Goal: Task Accomplishment & Management: Manage account settings

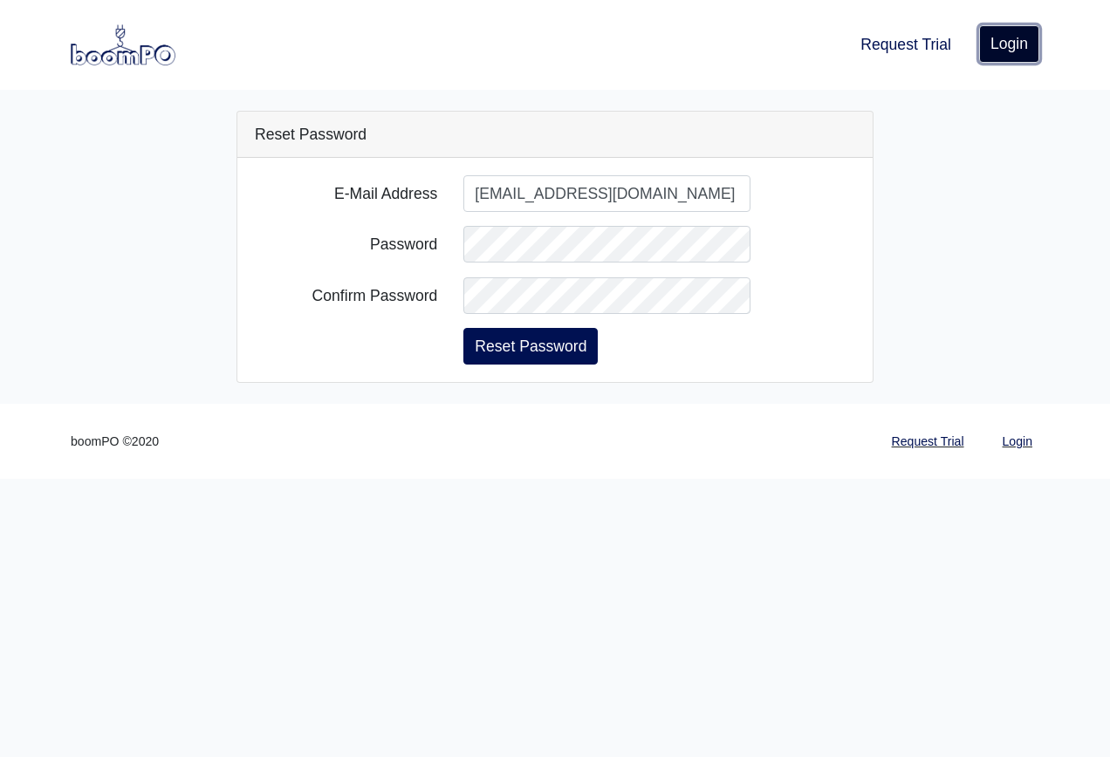
click at [1014, 50] on link "Login" at bounding box center [1009, 43] width 60 height 37
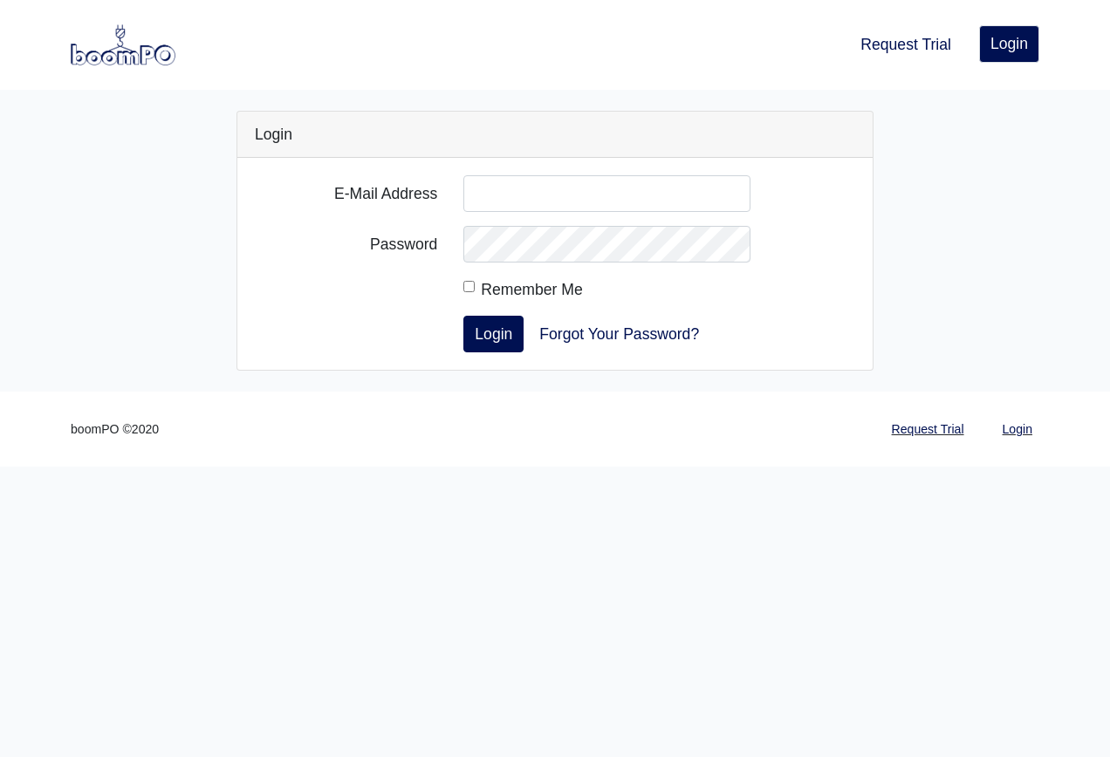
click at [634, 195] on input "E-Mail Address" at bounding box center [606, 193] width 287 height 37
type input "[EMAIL_ADDRESS][DOMAIN_NAME]"
click at [566, 336] on link "Forgot Your Password?" at bounding box center [619, 334] width 182 height 37
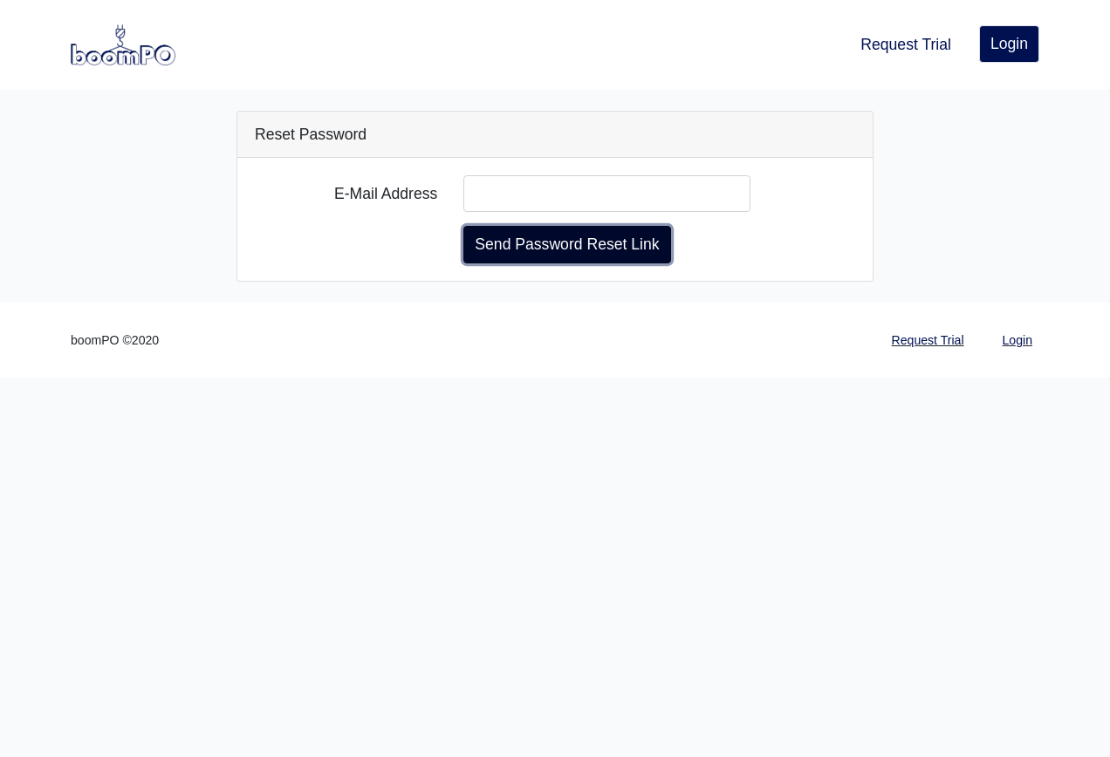
click at [571, 249] on button "Send Password Reset Link" at bounding box center [566, 244] width 207 height 37
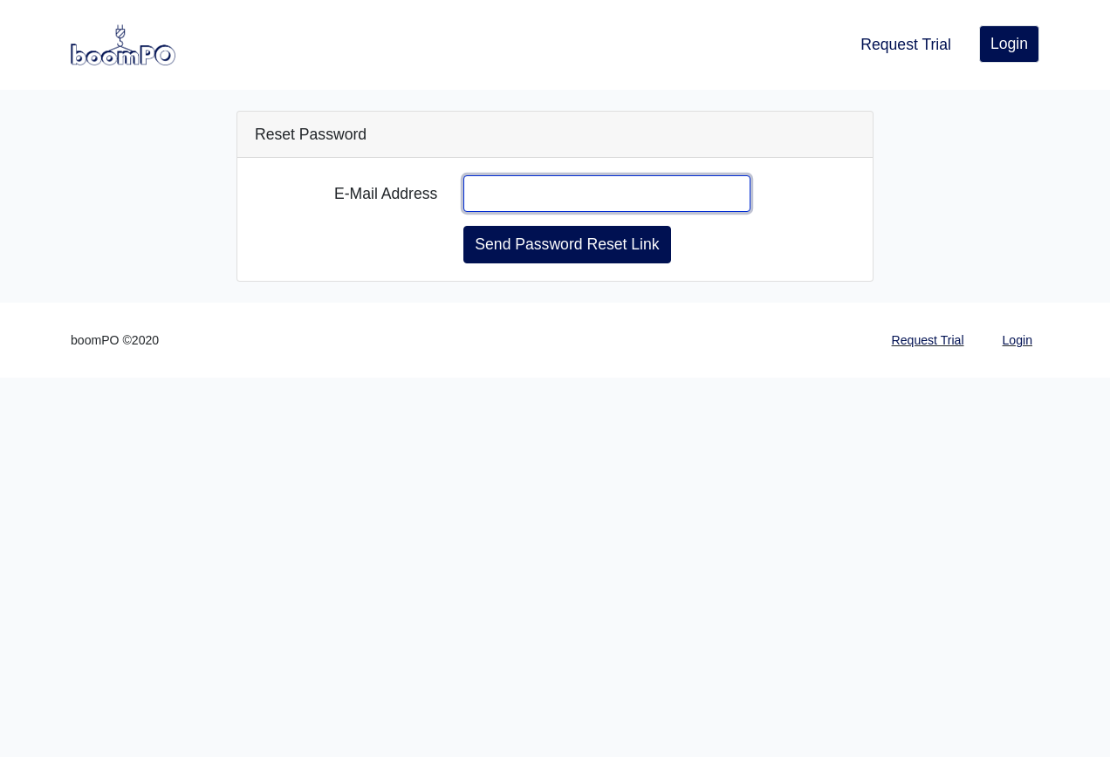
click at [498, 198] on input "E-Mail Address" at bounding box center [606, 193] width 287 height 37
type input "[EMAIL_ADDRESS][DOMAIN_NAME]"
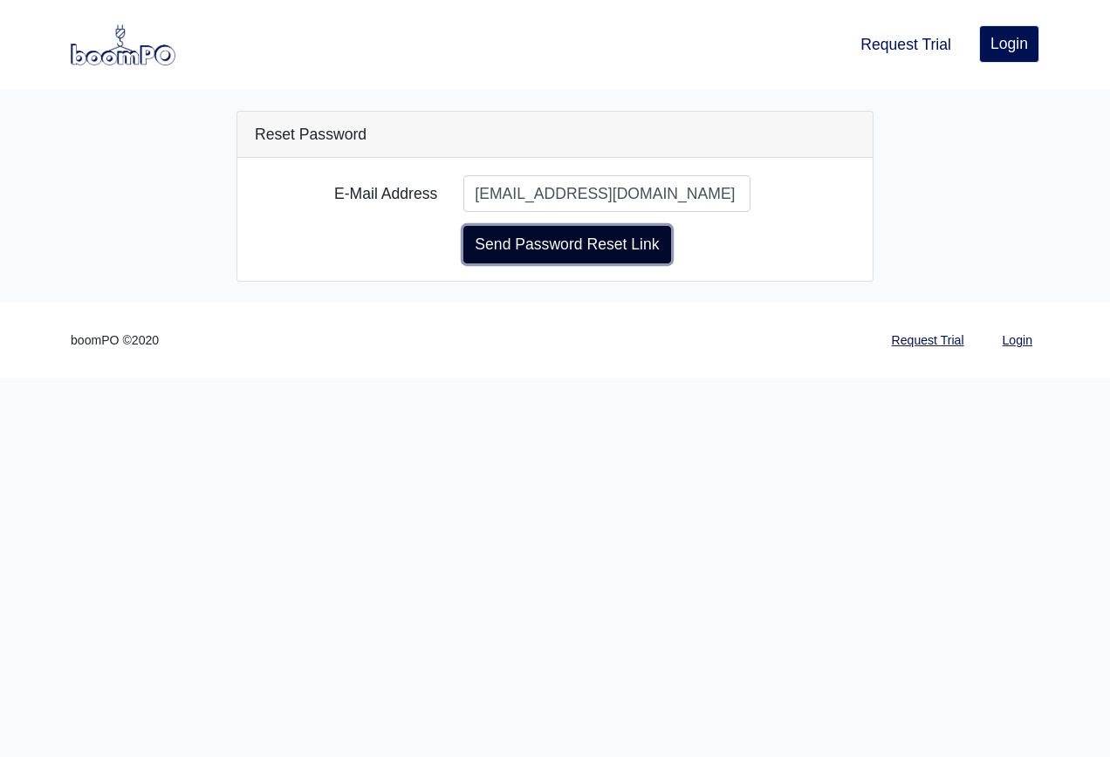
click at [549, 250] on button "Send Password Reset Link" at bounding box center [566, 244] width 207 height 37
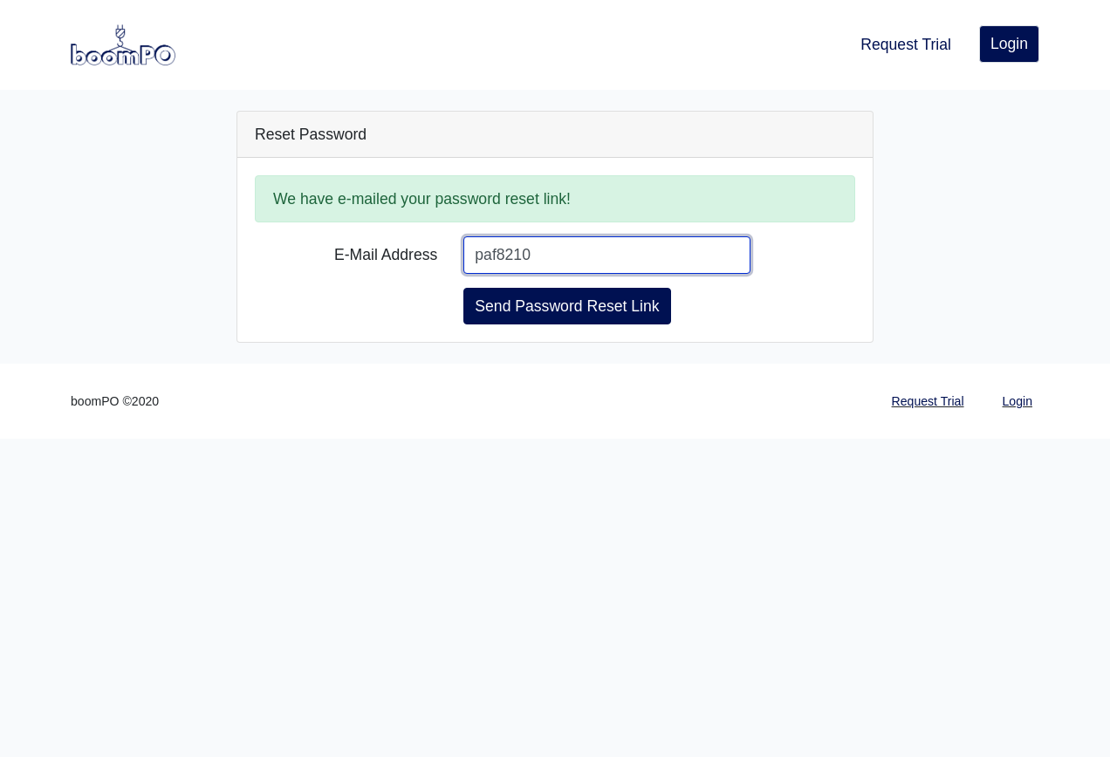
type input "paf8210"
click at [365, 439] on html "Request Trial Login Login Reset Password We have e-mailed your password reset l…" at bounding box center [555, 219] width 1110 height 439
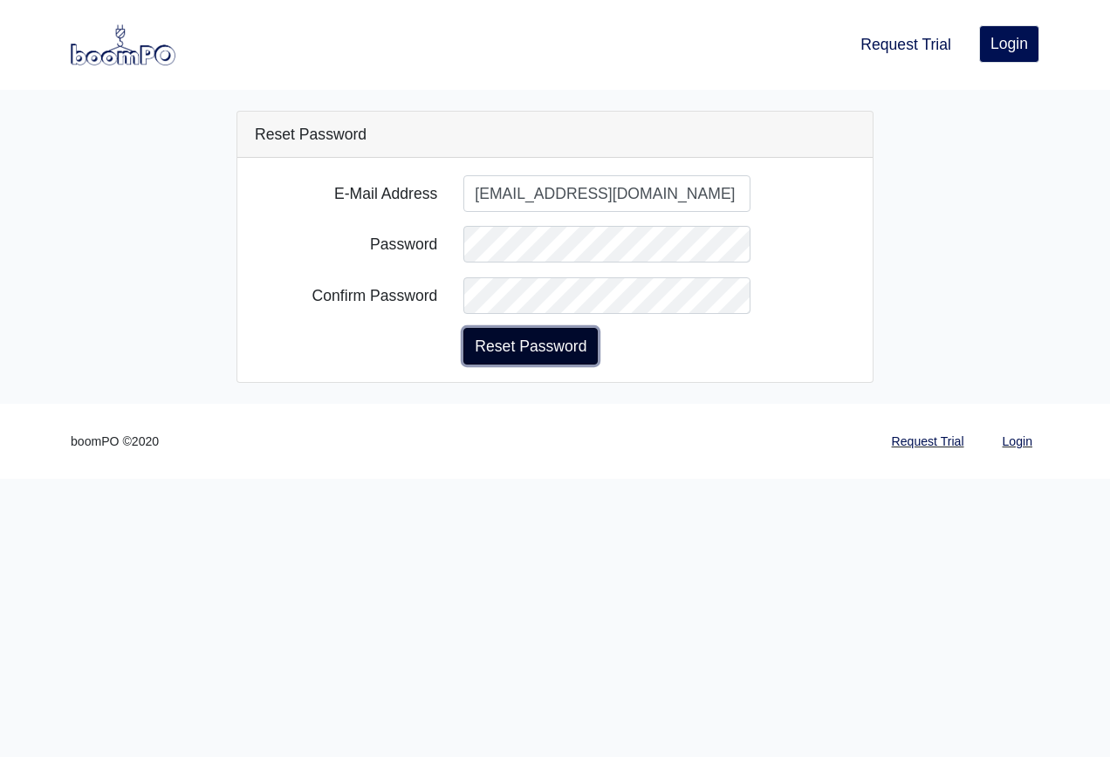
click at [570, 345] on button "Reset Password" at bounding box center [530, 346] width 134 height 37
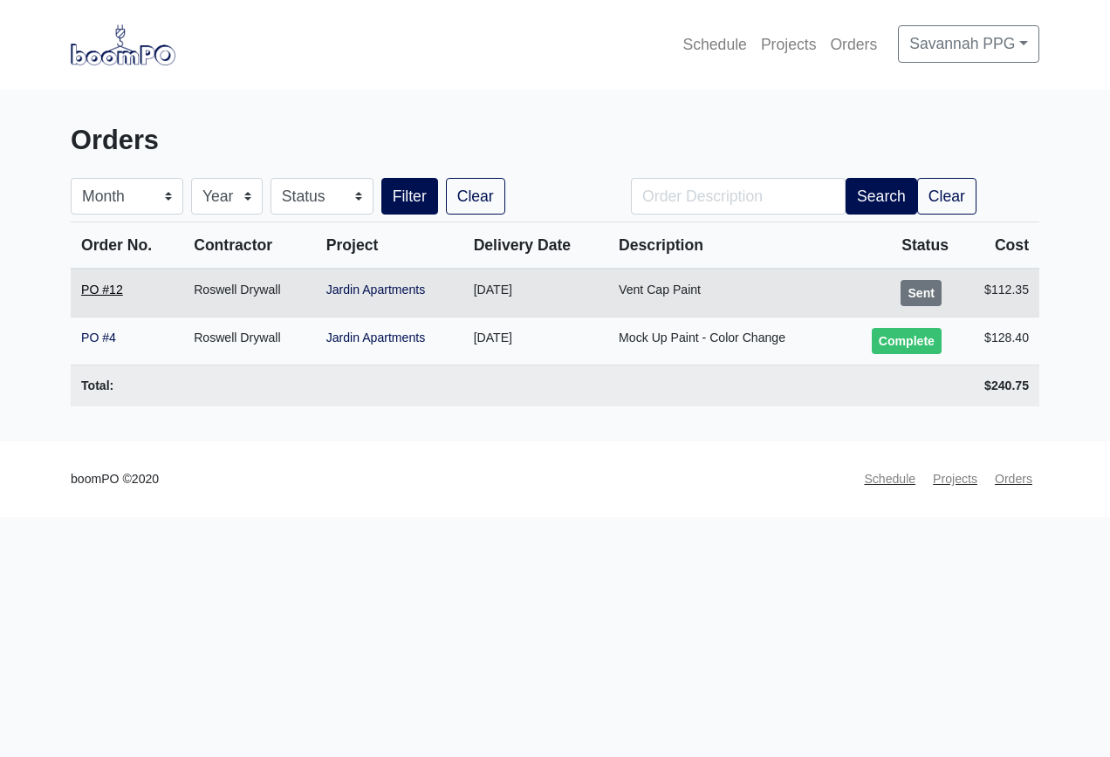
click at [106, 294] on link "PO #12" at bounding box center [102, 290] width 42 height 14
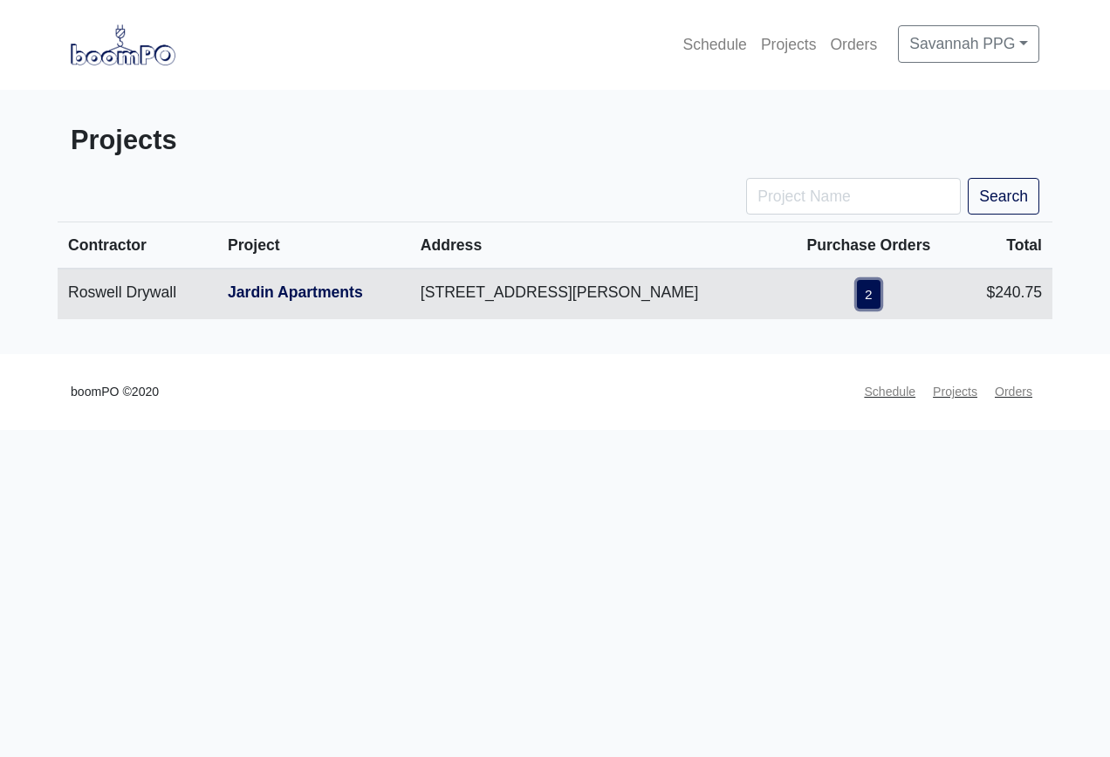
click at [879, 300] on link "2" at bounding box center [869, 294] width 24 height 29
click at [448, 299] on td "[STREET_ADDRESS][PERSON_NAME]" at bounding box center [594, 294] width 369 height 51
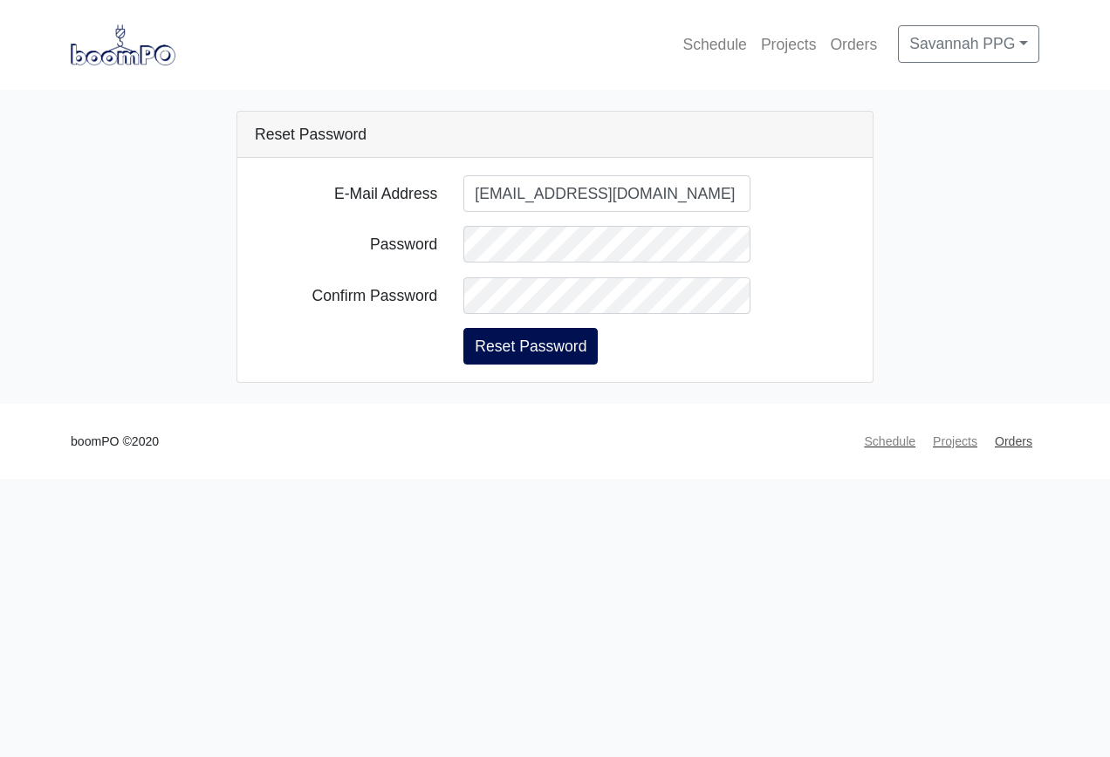
click at [1013, 440] on link "Orders" at bounding box center [1013, 442] width 51 height 34
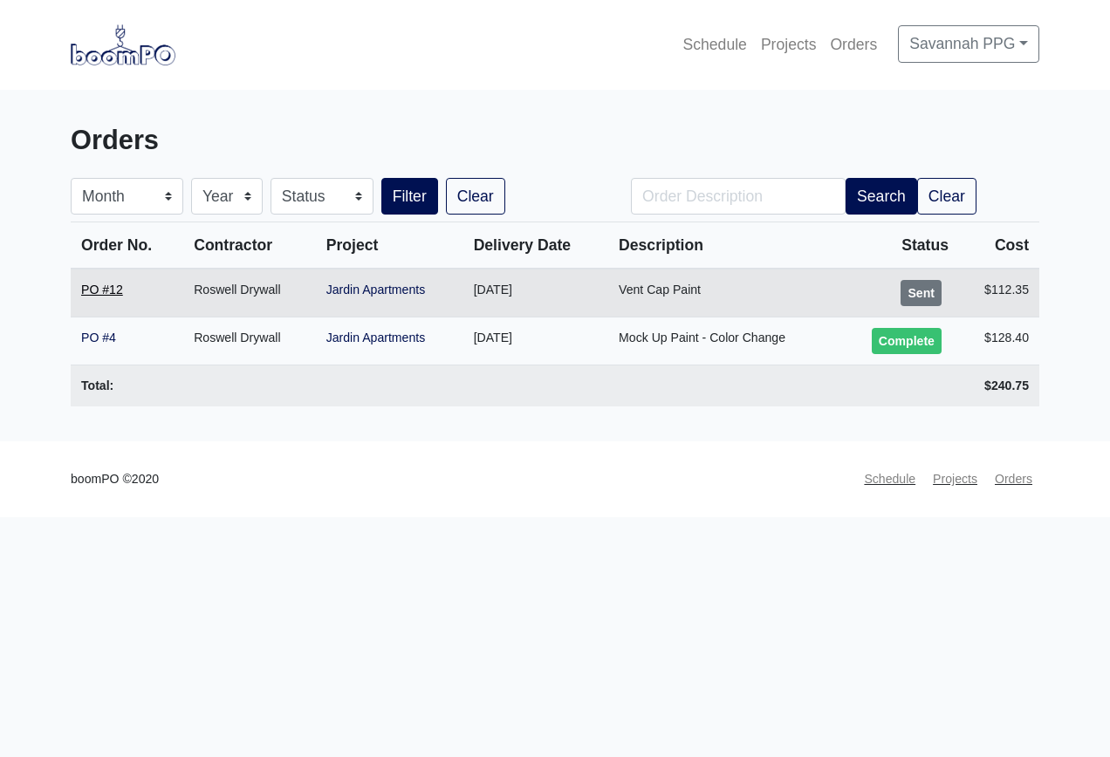
click at [92, 296] on link "PO #12" at bounding box center [102, 290] width 42 height 14
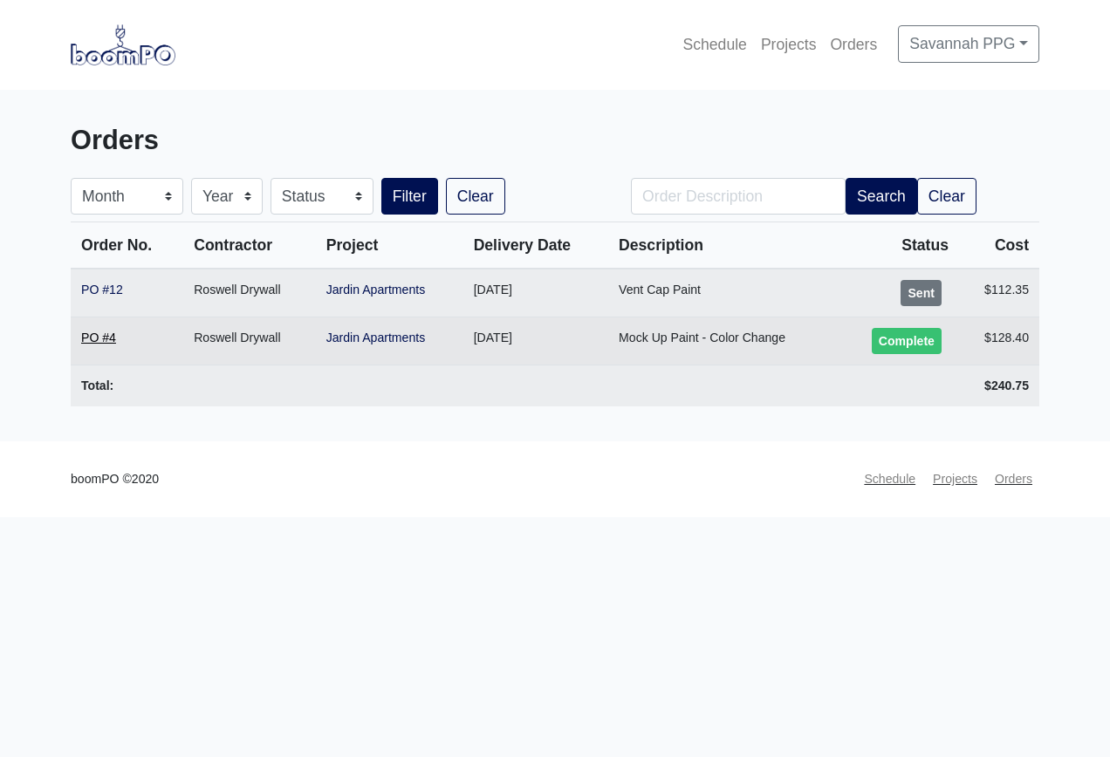
click at [95, 342] on link "PO #4" at bounding box center [98, 338] width 35 height 14
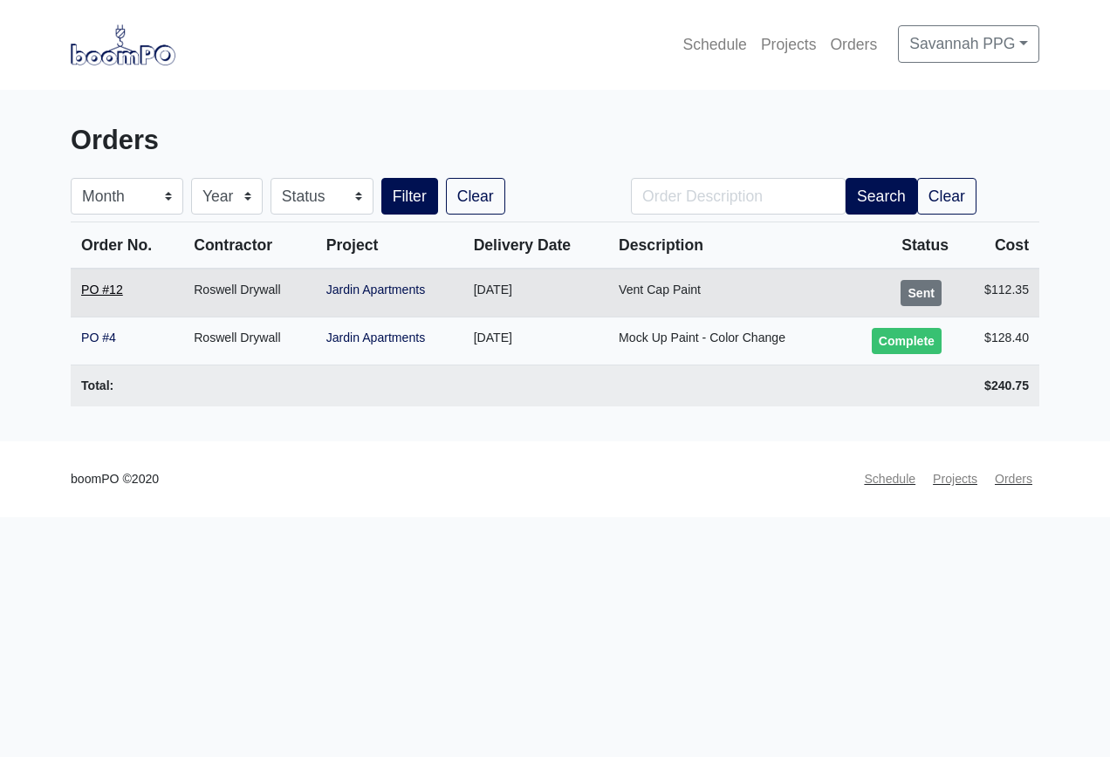
click at [119, 291] on link "PO #12" at bounding box center [102, 290] width 42 height 14
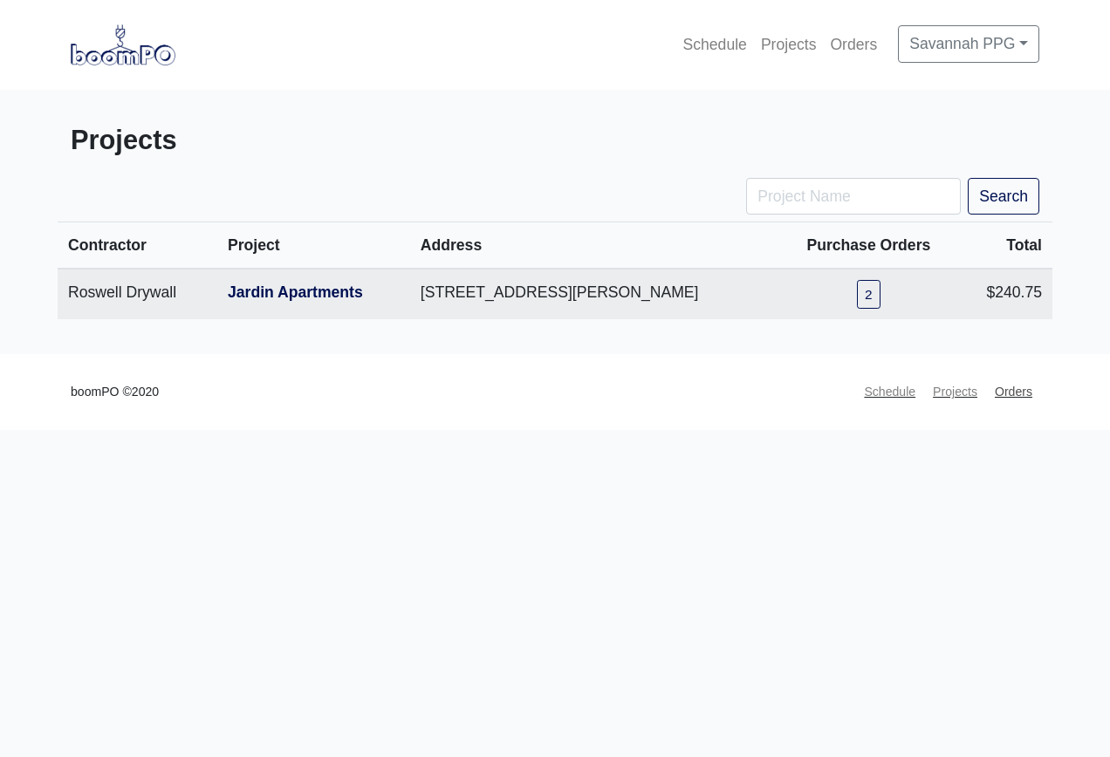
click at [1008, 398] on link "Orders" at bounding box center [1013, 392] width 51 height 34
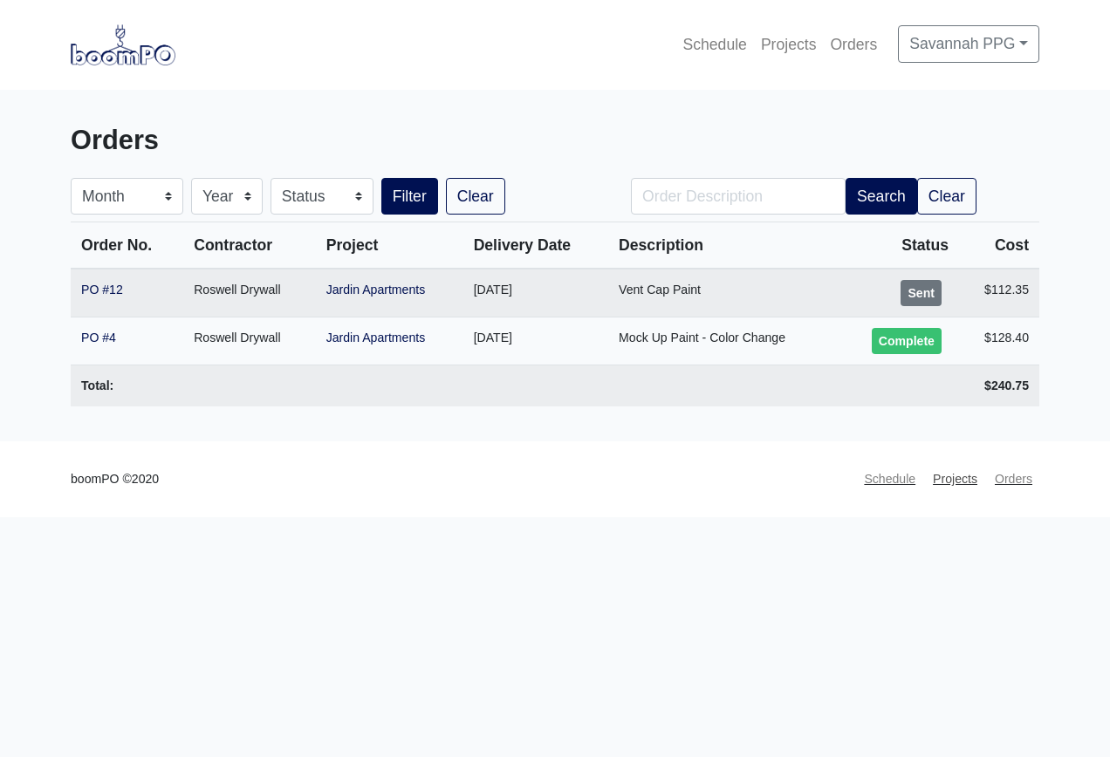
click at [961, 480] on link "Projects" at bounding box center [955, 479] width 58 height 34
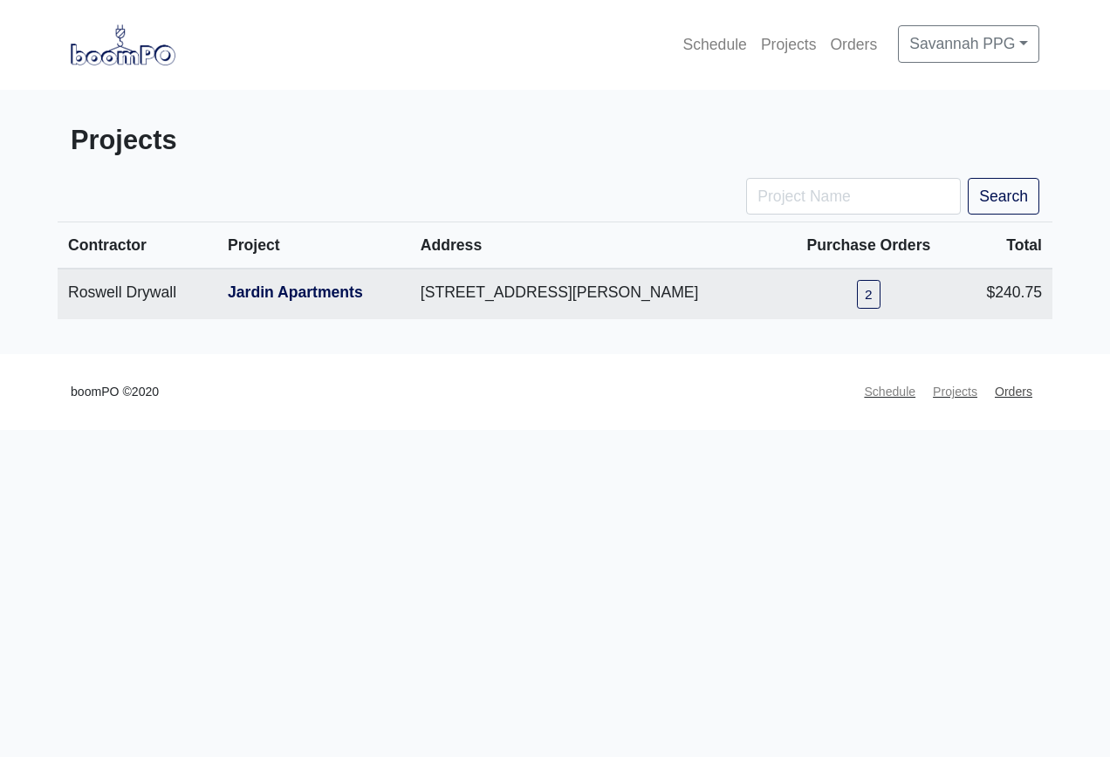
click at [1013, 396] on link "Orders" at bounding box center [1013, 392] width 51 height 34
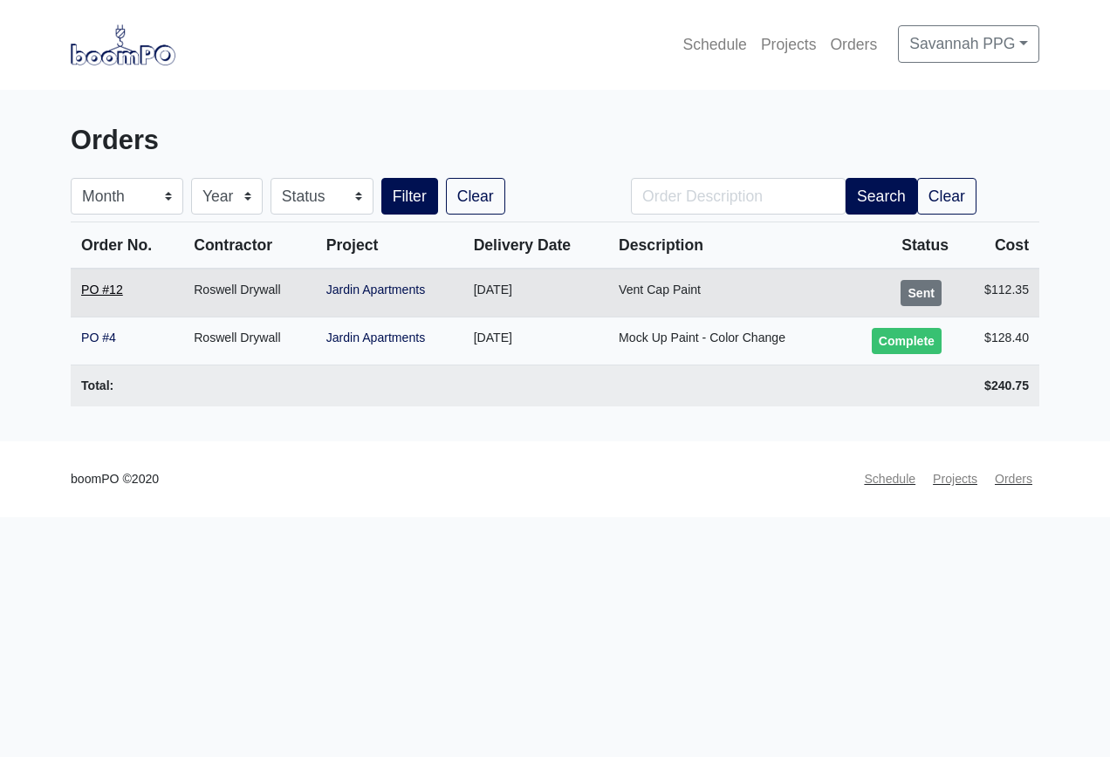
click at [97, 291] on link "PO #12" at bounding box center [102, 290] width 42 height 14
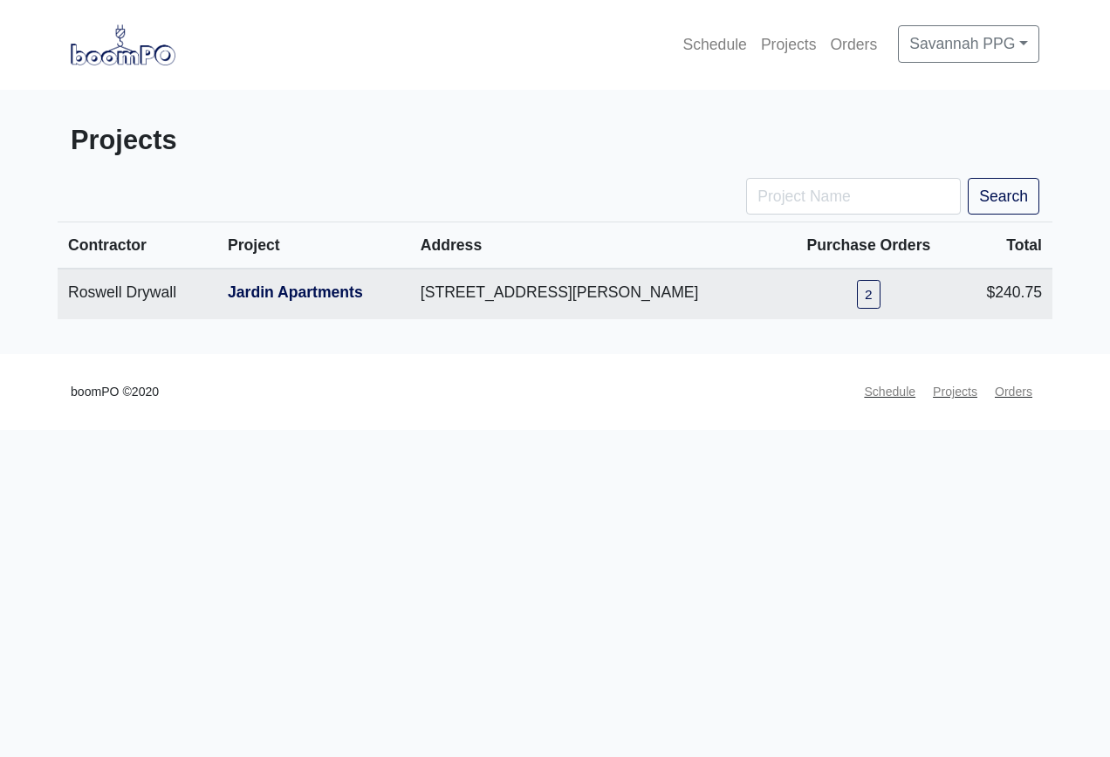
click at [260, 163] on div "Projects" at bounding box center [306, 144] width 497 height 39
